Goal: Find specific page/section: Find specific page/section

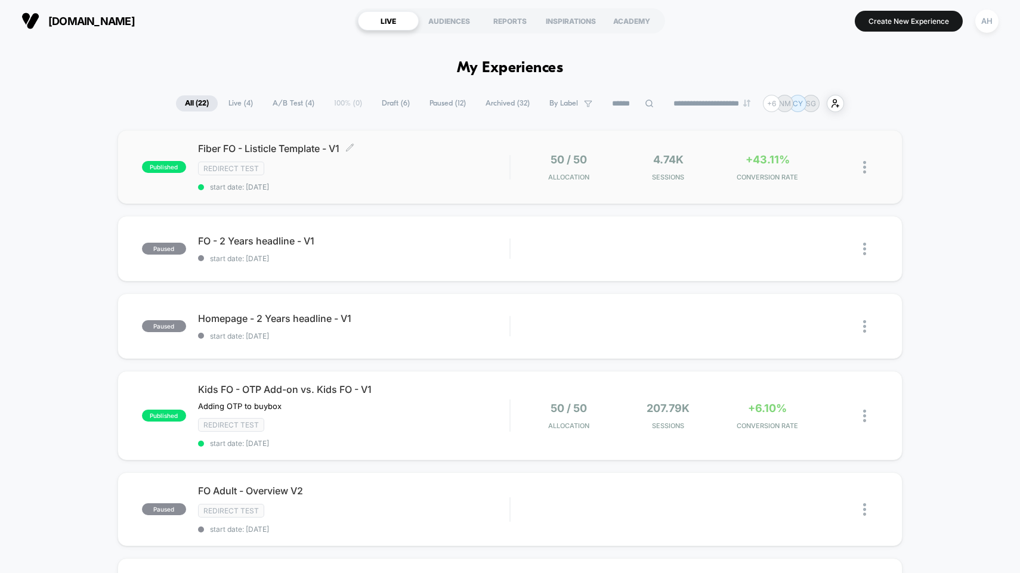
click at [435, 174] on div "Redirect Test" at bounding box center [354, 169] width 312 height 14
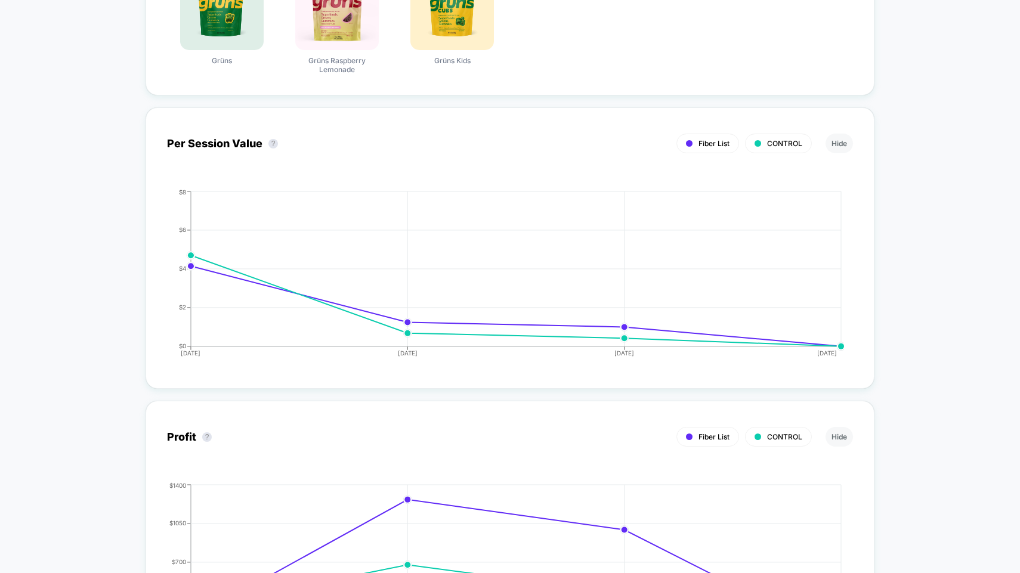
scroll to position [643, 0]
